Goal: Information Seeking & Learning: Learn about a topic

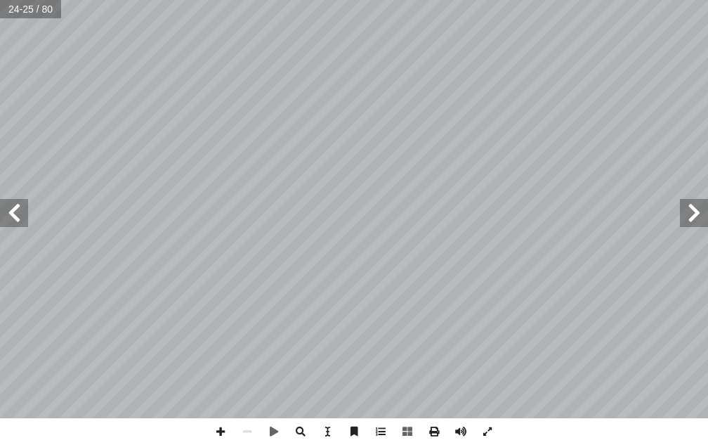
click at [696, 222] on span at bounding box center [694, 213] width 28 height 28
click at [26, 222] on span at bounding box center [14, 213] width 28 height 28
click at [686, 213] on span at bounding box center [694, 213] width 28 height 28
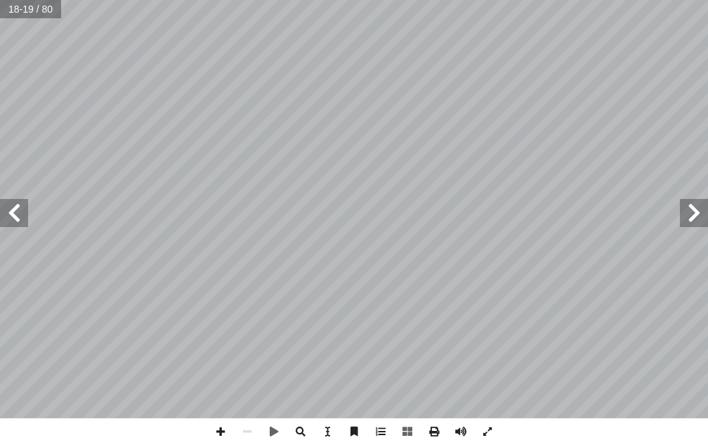
click at [661, 201] on div "14 اسئلة الدرس: 1- ما التكنولوجيا؟ 2- أذكر بعض فوائد التكنولوجيا. 3- ناقش و زمل…" at bounding box center [354, 209] width 708 height 418
click at [11, 202] on span at bounding box center [14, 213] width 28 height 28
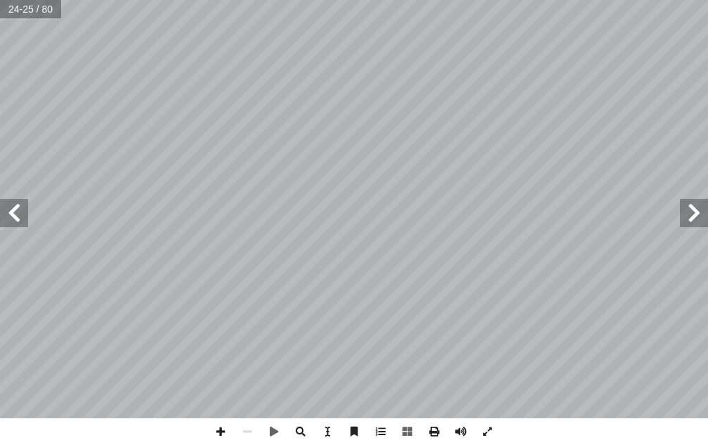
click at [708, 213] on span at bounding box center [694, 213] width 28 height 28
click at [18, 209] on span at bounding box center [14, 213] width 28 height 28
